Goal: Information Seeking & Learning: Learn about a topic

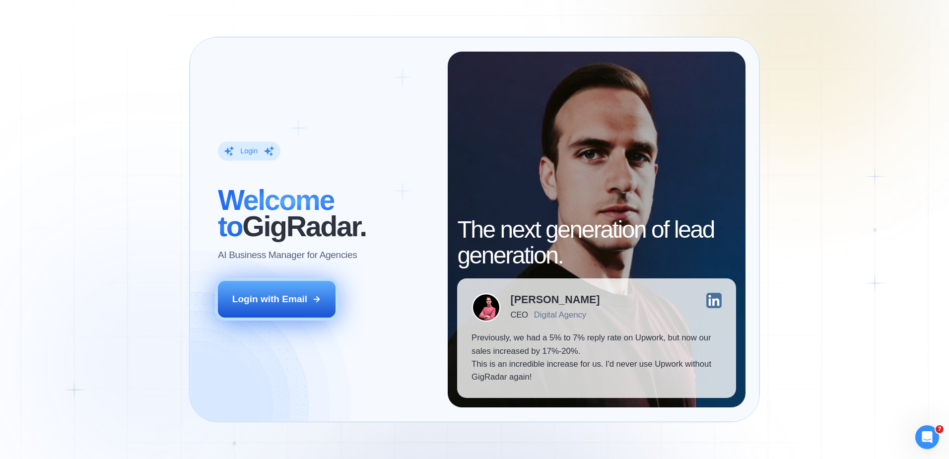
click at [256, 298] on div "Login with Email" at bounding box center [269, 299] width 75 height 13
click at [288, 289] on button "Login with Email" at bounding box center [277, 299] width 118 height 37
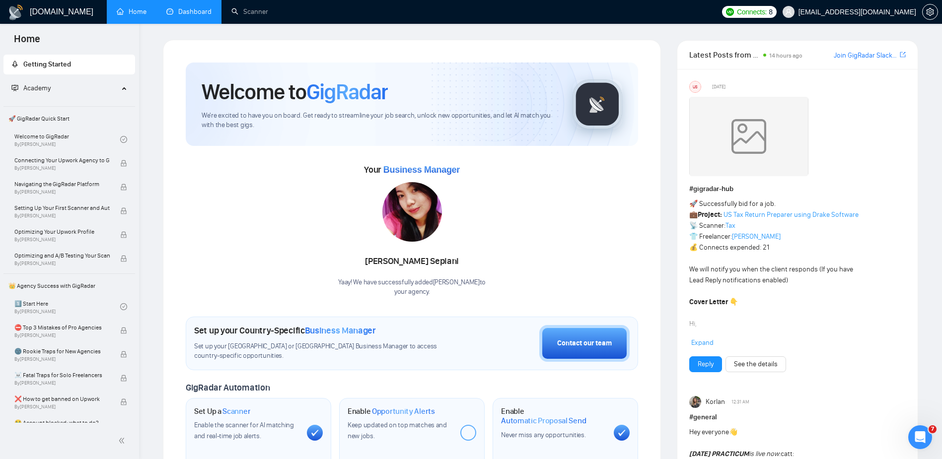
click at [190, 10] on link "Dashboard" at bounding box center [188, 11] width 45 height 8
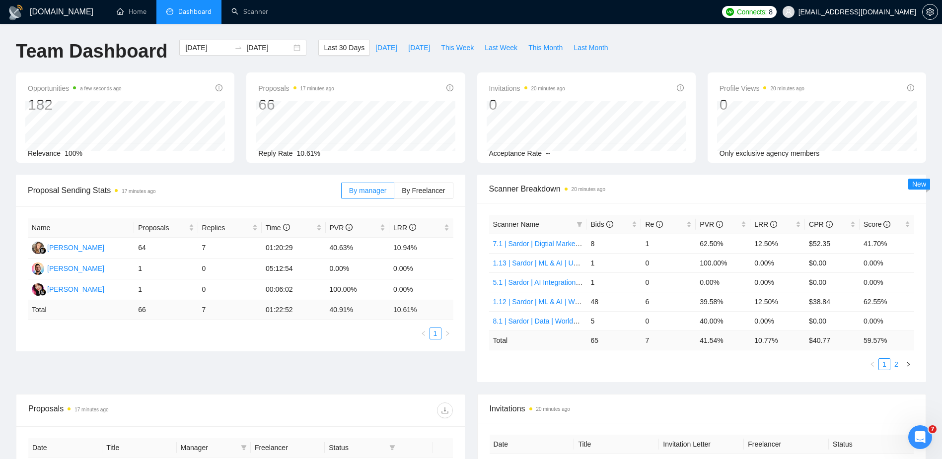
click at [897, 361] on link "2" at bounding box center [896, 364] width 11 height 11
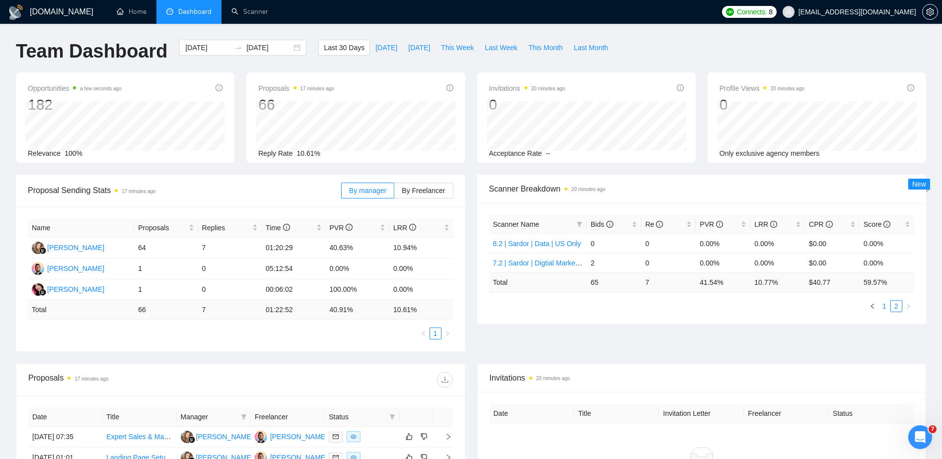
click at [884, 304] on link "1" at bounding box center [884, 306] width 11 height 11
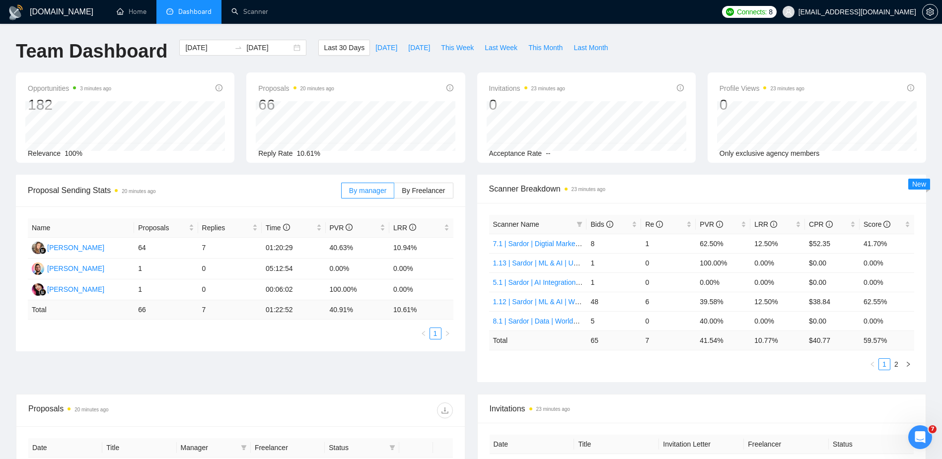
click at [395, 382] on div "Proposal Sending Stats 20 minutes ago By manager By Freelancer Name Proposals R…" at bounding box center [471, 284] width 922 height 219
drag, startPoint x: 660, startPoint y: 397, endPoint x: 662, endPoint y: 391, distance: 6.5
click at [660, 397] on div "Invitations 23 minutes ago" at bounding box center [702, 409] width 424 height 28
drag, startPoint x: 687, startPoint y: 246, endPoint x: 731, endPoint y: 242, distance: 44.9
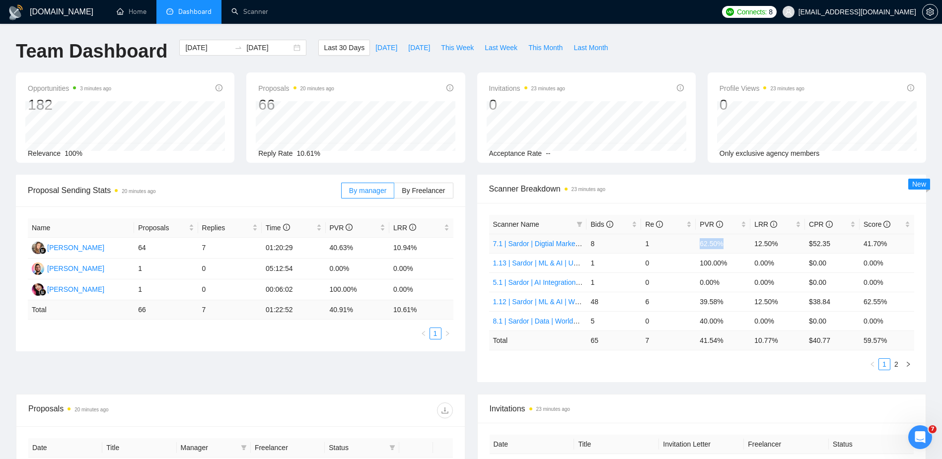
click at [733, 241] on tr "7.1 | Sardor | Digtial Marketing PPC | Worldwide 8 1 62.50% 12.50% $52.35 41.70%" at bounding box center [701, 243] width 425 height 19
click at [681, 242] on td "1" at bounding box center [668, 243] width 55 height 19
drag, startPoint x: 702, startPoint y: 243, endPoint x: 731, endPoint y: 243, distance: 28.8
click at [727, 243] on tr "7.1 | Sardor | Digtial Marketing PPC | Worldwide 8 1 62.50% 12.50% $52.35 41.70%" at bounding box center [701, 243] width 425 height 19
drag, startPoint x: 747, startPoint y: 243, endPoint x: 811, endPoint y: 241, distance: 63.6
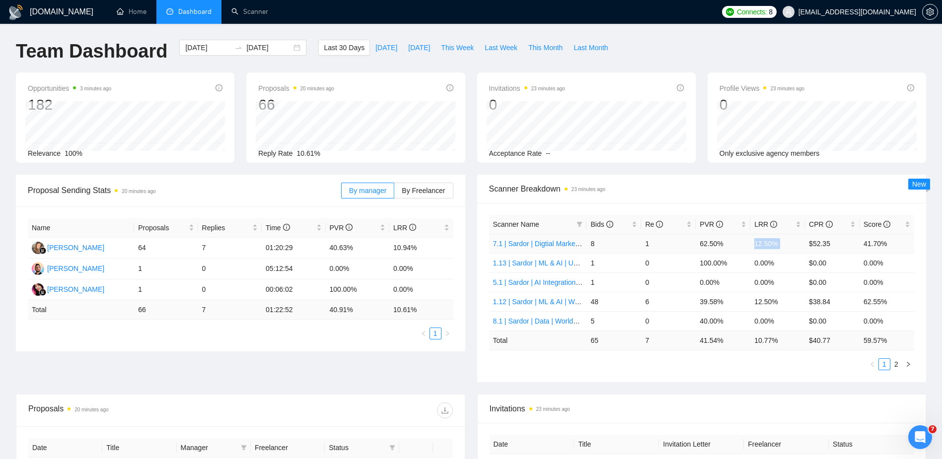
click at [811, 241] on tr "7.1 | Sardor | Digtial Marketing PPC | Worldwide 8 1 62.50% 12.50% $52.35 41.70%" at bounding box center [701, 243] width 425 height 19
drag, startPoint x: 804, startPoint y: 301, endPoint x: 842, endPoint y: 300, distance: 38.2
click at [842, 300] on td "$38.84" at bounding box center [832, 301] width 55 height 19
drag, startPoint x: 807, startPoint y: 303, endPoint x: 866, endPoint y: 300, distance: 59.2
click at [866, 300] on tr "1.12 | Sardor | ML & AI | Worldwide 48 6 39.58% 12.50% $38.84 62.55%" at bounding box center [701, 301] width 425 height 19
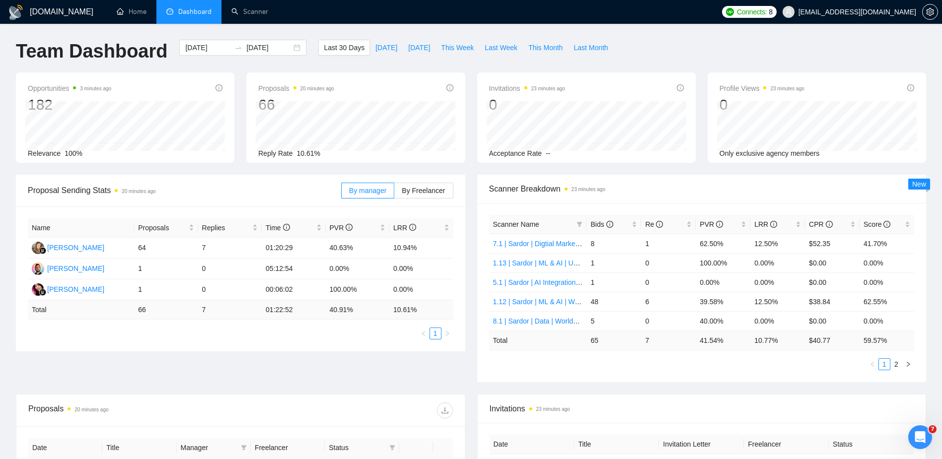
click at [812, 379] on div "Scanner Name Bids Re PVR LRR CPR Score 7.1 | Sardor | Digtial Marketing PPC | W…" at bounding box center [701, 292] width 449 height 179
